Goal: Information Seeking & Learning: Learn about a topic

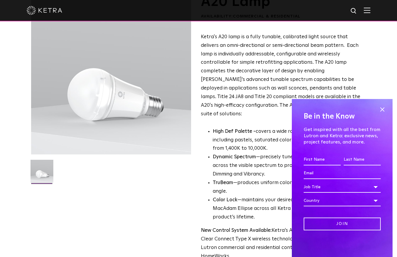
scroll to position [49, 0]
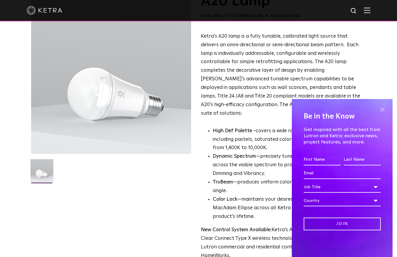
click at [381, 105] on span at bounding box center [381, 109] width 9 height 9
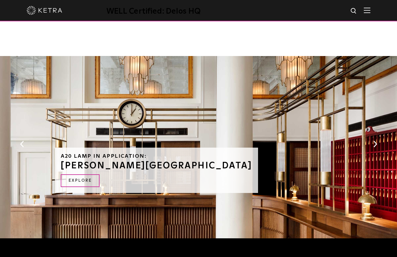
scroll to position [560, 0]
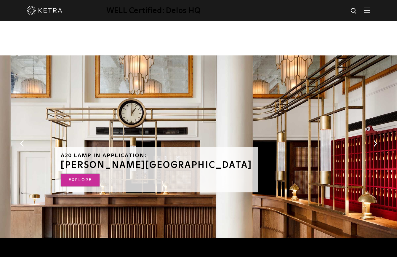
click at [84, 173] on link "Explore" at bounding box center [80, 179] width 39 height 13
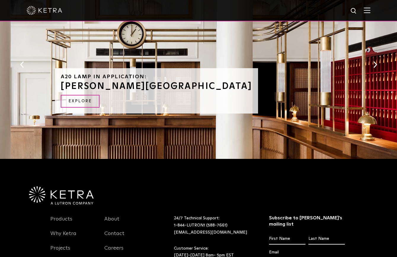
scroll to position [624, 0]
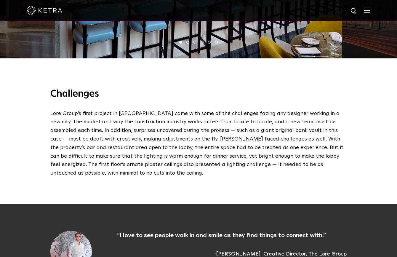
scroll to position [622, 0]
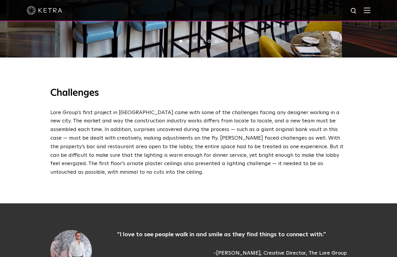
click at [348, 230] on div "“I love to see people walk in and smile as they find things to connect with.” -…" at bounding box center [198, 250] width 308 height 41
drag, startPoint x: 348, startPoint y: 230, endPoint x: 311, endPoint y: 229, distance: 36.7
click at [311, 230] on div "“I love to see people walk in and smile as they find things to connect with.” -…" at bounding box center [198, 250] width 308 height 41
copy span "The Lore Group"
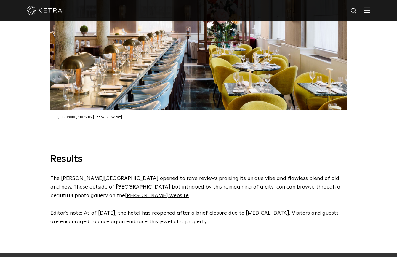
scroll to position [1279, 0]
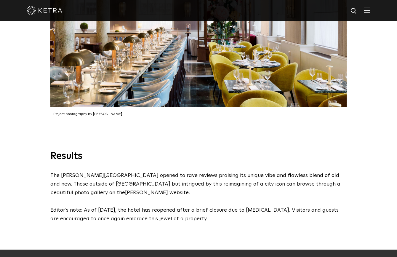
click at [189, 190] on link "Riggs website" at bounding box center [157, 192] width 64 height 5
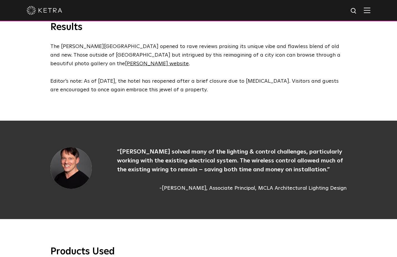
scroll to position [1408, 0]
drag, startPoint x: 257, startPoint y: 154, endPoint x: 347, endPoint y: 155, distance: 90.3
click at [347, 155] on div "“Ketra solved many of the lighting & control challenges, particularly working w…" at bounding box center [198, 169] width 308 height 45
copy span "MCLA Architectural Lighting Design"
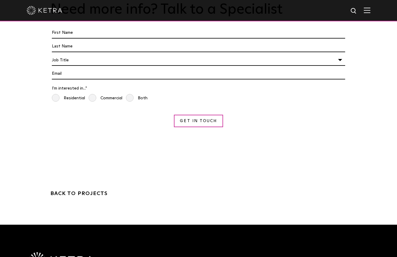
scroll to position [1933, 0]
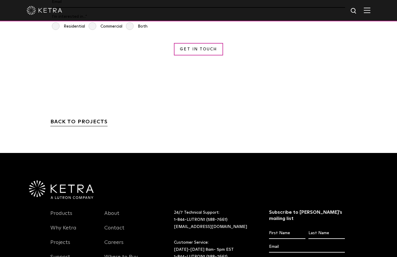
click at [78, 119] on link "BACK TO PROJECTS" at bounding box center [78, 122] width 57 height 7
